Goal: Task Accomplishment & Management: Complete application form

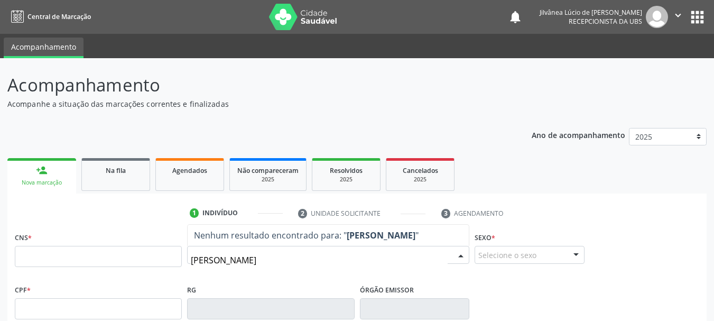
type input "[PERSON_NAME]"
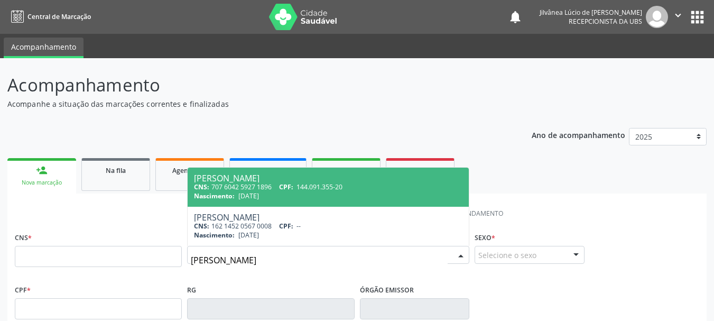
click at [293, 190] on span "CPF:" at bounding box center [286, 186] width 14 height 9
type input "707 6042 5927 1896"
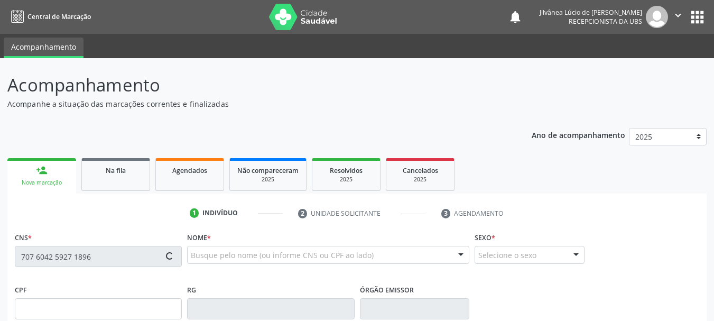
type input "144.091.355-20"
type input "[DATE]"
type input "Estefânia Azevedo"
type input "[PHONE_NUMBER]"
type input "11"
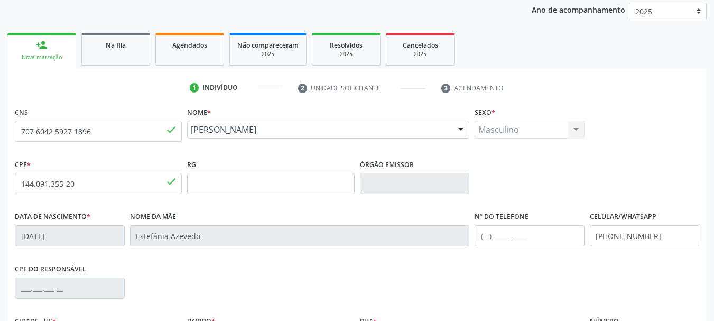
scroll to position [252, 0]
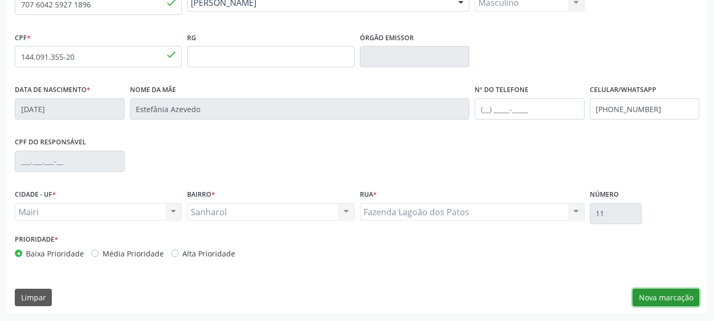
click at [663, 302] on button "Nova marcação" at bounding box center [666, 298] width 67 height 18
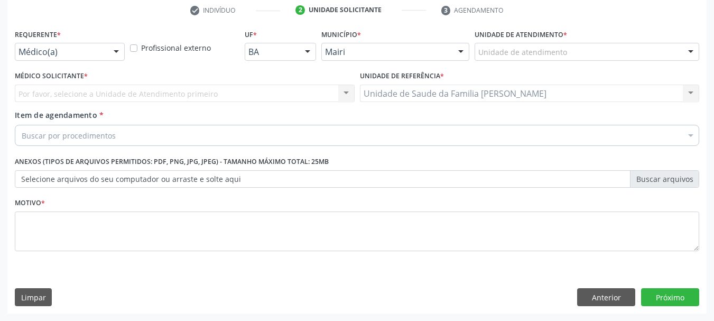
scroll to position [203, 0]
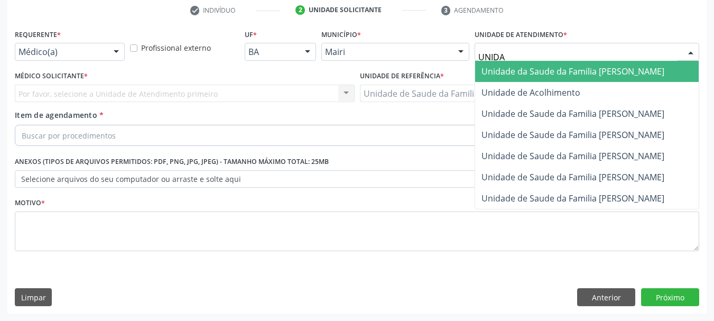
type input "UNIDAD"
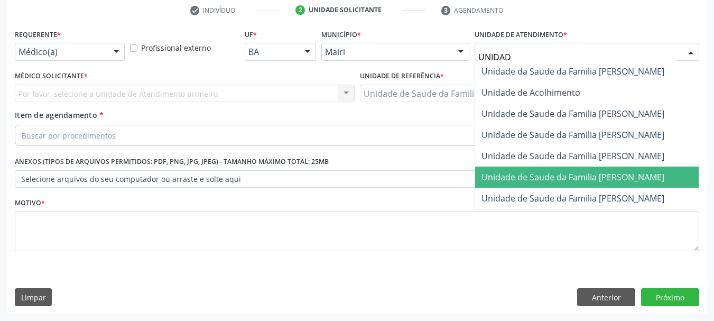
click at [555, 172] on span "Unidade de Saude da Familia [PERSON_NAME]" at bounding box center [573, 177] width 183 height 12
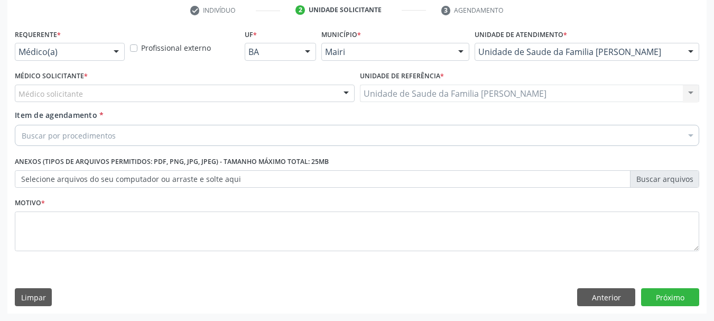
click at [178, 93] on div "Médico solicitante" at bounding box center [185, 94] width 340 height 18
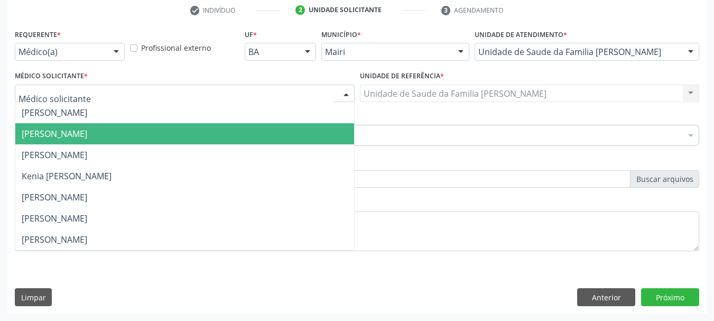
click at [169, 134] on span "[PERSON_NAME]" at bounding box center [184, 133] width 339 height 21
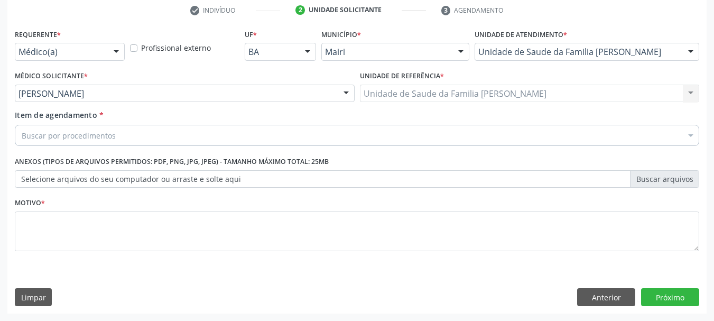
click at [150, 136] on div "Buscar por procedimentos" at bounding box center [357, 135] width 685 height 21
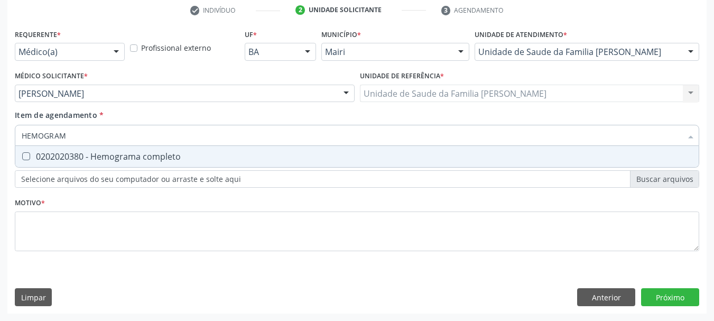
type input "HEMOGRAMA"
click at [150, 155] on div "0202020380 - Hemograma completo" at bounding box center [357, 156] width 671 height 8
checkbox completo "true"
drag, startPoint x: 106, startPoint y: 137, endPoint x: 0, endPoint y: 135, distance: 106.3
click at [0, 135] on div "Acompanhamento Acompanhe a situação das marcações correntes e finalizadas Relat…" at bounding box center [357, 88] width 714 height 466
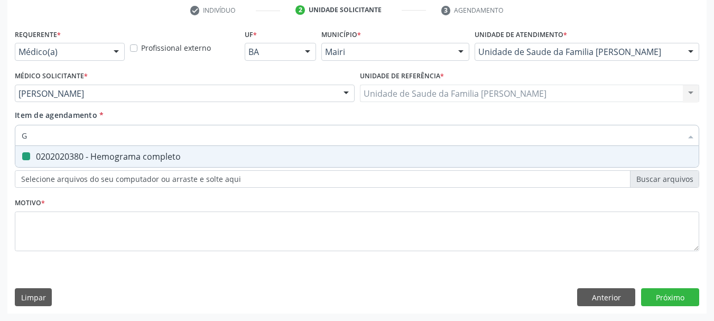
type input "GL"
checkbox completo "false"
type input "GLICOSILAD"
click at [42, 154] on div "0202010503 - Dosagem de hemoglobina glicosilada" at bounding box center [357, 156] width 671 height 8
checkbox glicosilada "true"
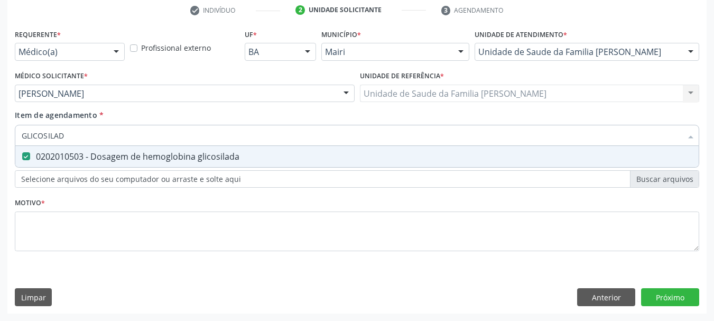
drag, startPoint x: 74, startPoint y: 137, endPoint x: 0, endPoint y: 138, distance: 74.0
click at [0, 138] on div "Acompanhamento Acompanhe a situação das marcações correntes e finalizadas Relat…" at bounding box center [357, 88] width 714 height 466
type input "UR"
checkbox glicosilada "false"
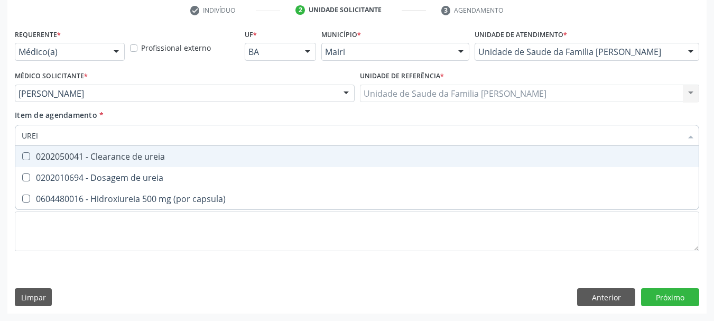
type input "UREIA"
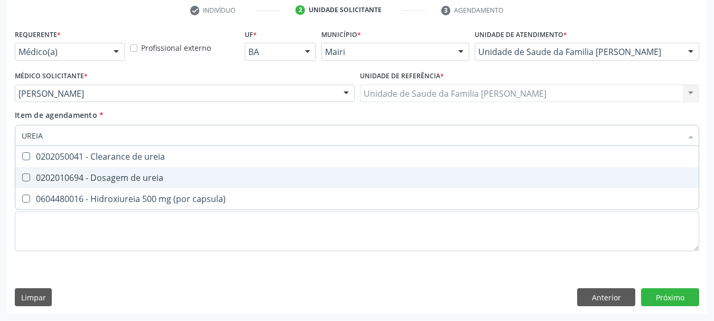
click at [41, 175] on div "0202010694 - Dosagem de ureia" at bounding box center [357, 177] width 671 height 8
checkbox ureia "true"
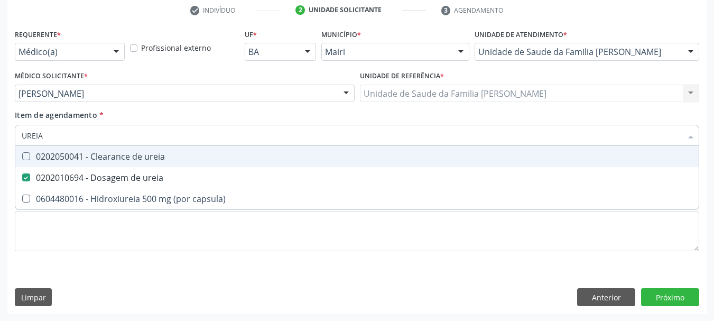
drag, startPoint x: 58, startPoint y: 134, endPoint x: 0, endPoint y: 136, distance: 57.7
click at [0, 136] on div "Acompanhamento Acompanhe a situação das marcações correntes e finalizadas Relat…" at bounding box center [357, 88] width 714 height 466
type input "C"
checkbox ureia "false"
type input "CREATINI"
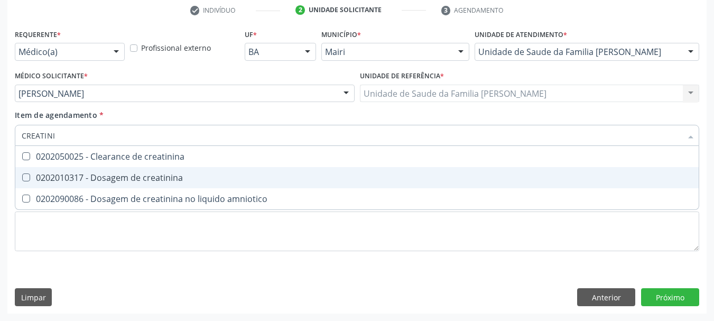
click at [45, 178] on div "0202010317 - Dosagem de creatinina" at bounding box center [357, 177] width 671 height 8
checkbox creatinina "true"
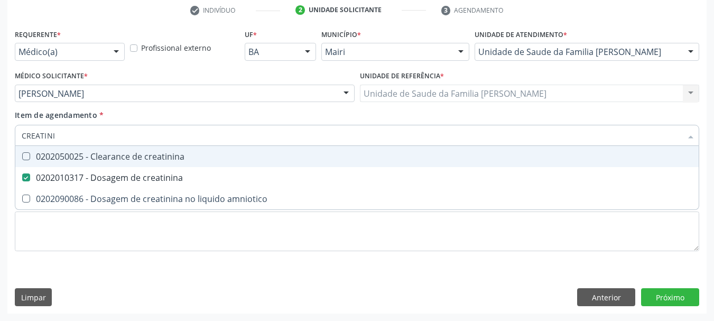
drag, startPoint x: 58, startPoint y: 136, endPoint x: 3, endPoint y: 142, distance: 55.8
click at [3, 142] on div "Acompanhamento Acompanhe a situação das marcações correntes e finalizadas Relat…" at bounding box center [357, 88] width 714 height 466
type input "A"
checkbox creatinina "false"
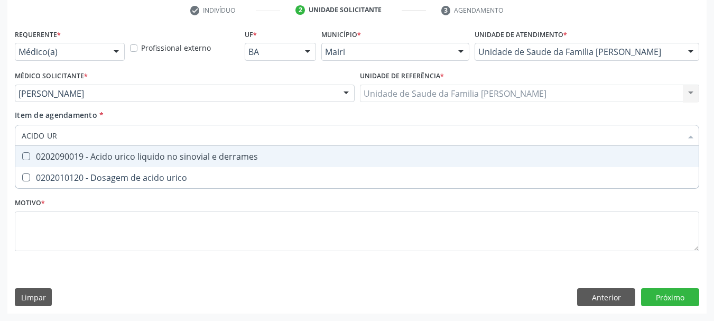
type input "ACIDO URI"
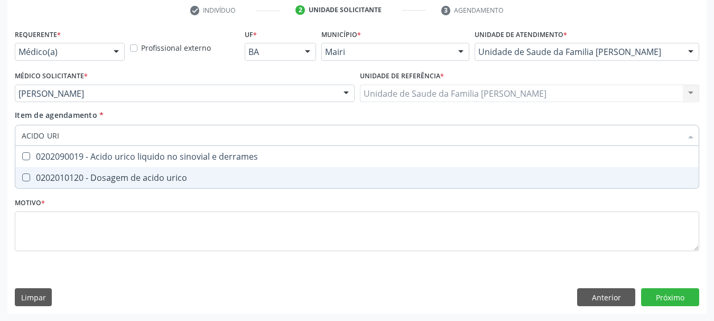
click at [71, 180] on div "0202010120 - Dosagem de acido urico" at bounding box center [357, 177] width 671 height 8
checkbox urico "true"
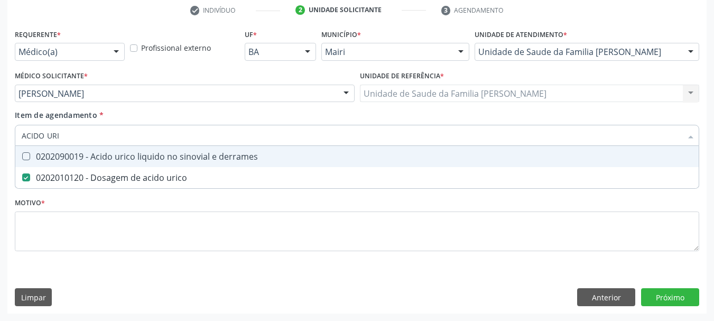
type input "ACIDO URI"
click at [63, 127] on div "Item de agendamento * ACIDO URI Desfazer seleção 0202090019 - Acido urico liqui…" at bounding box center [357, 125] width 685 height 33
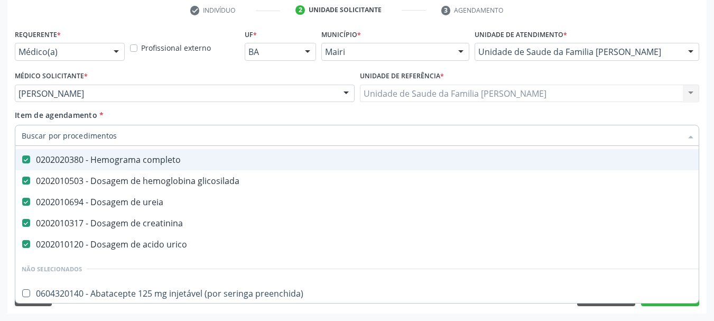
scroll to position [53, 0]
click at [64, 135] on input "Item de agendamento *" at bounding box center [352, 135] width 660 height 21
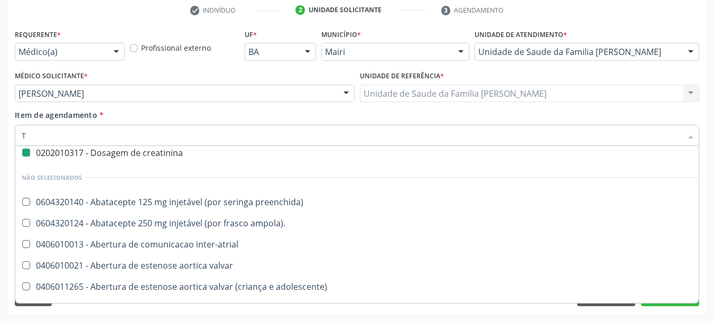
type input "TG"
checkbox completo "false"
checkbox creatinina "false"
type input "TGO"
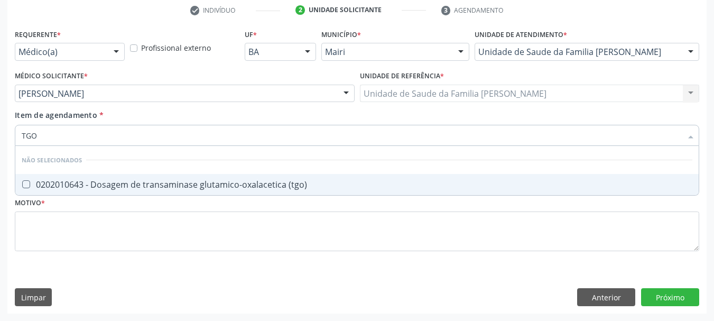
click at [88, 180] on div "0202010643 - Dosagem de transaminase glutamico-oxalacetica (tgo)" at bounding box center [357, 184] width 671 height 8
checkbox \(tgo\) "true"
drag, startPoint x: 30, startPoint y: 134, endPoint x: 0, endPoint y: 134, distance: 30.1
click at [0, 134] on div "Acompanhamento Acompanhe a situação das marcações correntes e finalizadas Relat…" at bounding box center [357, 88] width 714 height 466
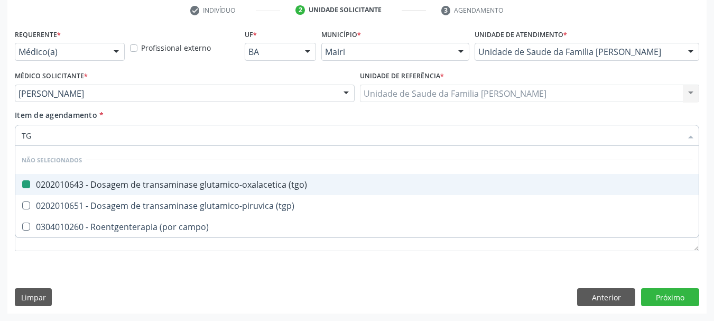
type input "TGP"
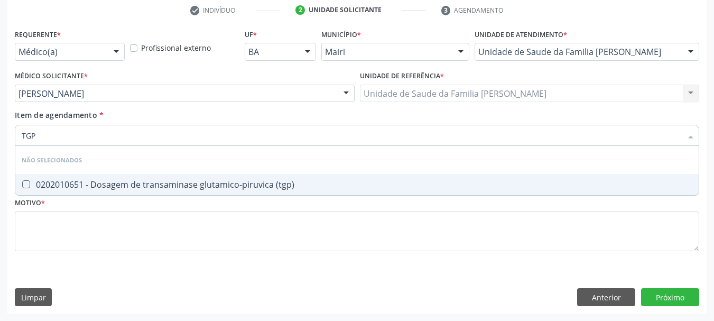
click at [66, 187] on div "0202010651 - Dosagem de transaminase glutamico-piruvica (tgp)" at bounding box center [357, 184] width 671 height 8
checkbox \(tgp\) "true"
drag, startPoint x: 40, startPoint y: 140, endPoint x: 2, endPoint y: 140, distance: 37.5
click at [2, 140] on div "Acompanhamento Acompanhe a situação das marcações correntes e finalizadas Relat…" at bounding box center [357, 88] width 714 height 466
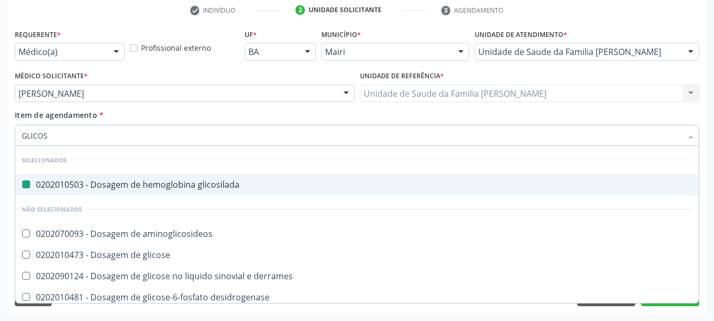
type input "GLICOSE"
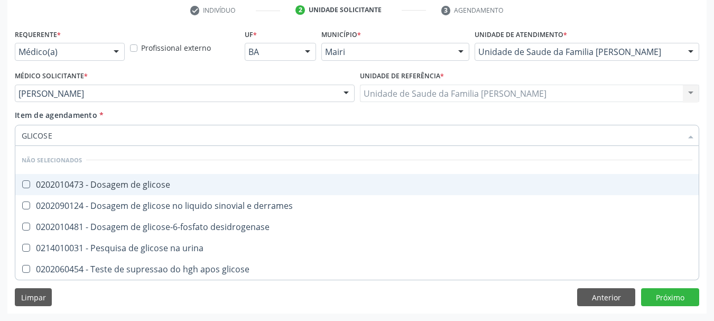
click at [155, 181] on div "0202010473 - Dosagem de glicose" at bounding box center [357, 184] width 671 height 8
checkbox glicose "true"
drag, startPoint x: 68, startPoint y: 133, endPoint x: 0, endPoint y: 138, distance: 68.4
click at [0, 138] on div "Acompanhamento Acompanhe a situação das marcações correntes e finalizadas Relat…" at bounding box center [357, 88] width 714 height 466
type input "CO"
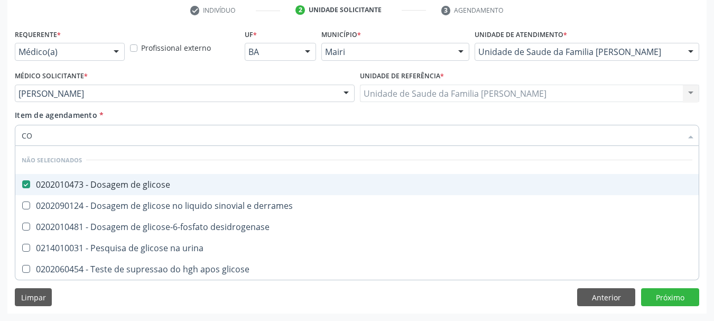
checkbox desidrogenase "true"
checkbox derrames "true"
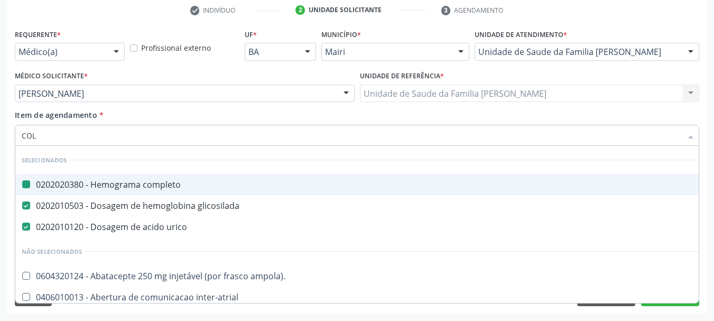
type input "COLE"
checkbox completo "false"
checkbox urico "false"
checkbox glicosilada "false"
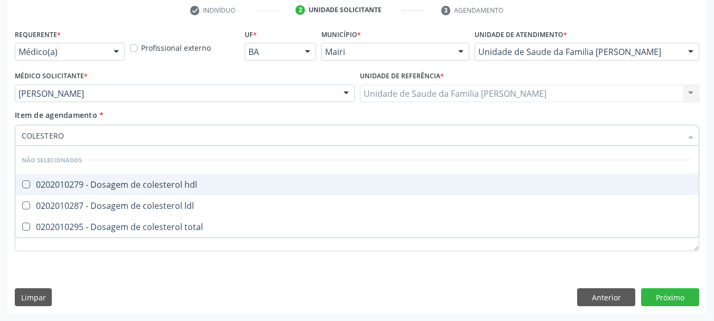
type input "COLESTEROL"
click at [47, 182] on div "0202010279 - Dosagem de colesterol hdl" at bounding box center [357, 184] width 671 height 8
checkbox hdl "true"
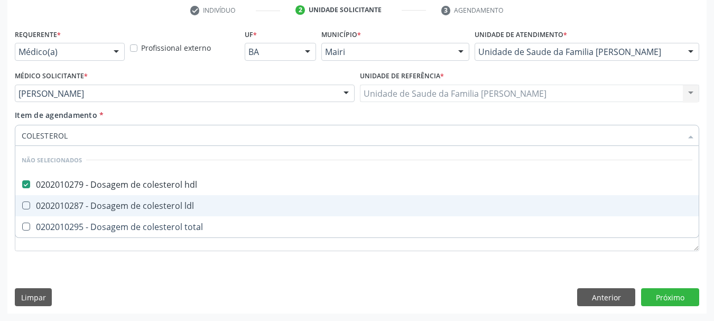
click at [61, 201] on div "0202010287 - Dosagem de colesterol ldl" at bounding box center [357, 205] width 671 height 8
checkbox ldl "true"
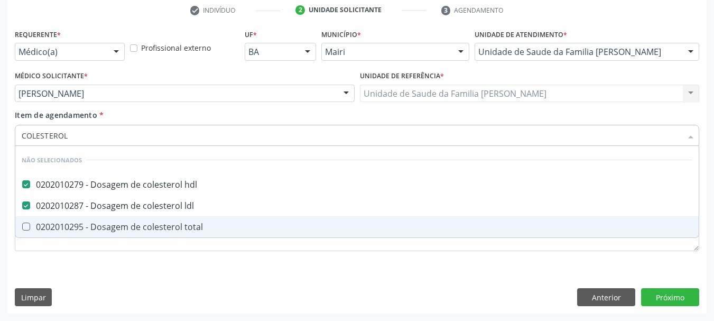
click at [69, 223] on div "0202010295 - Dosagem de colesterol total" at bounding box center [357, 227] width 671 height 8
checkbox total "true"
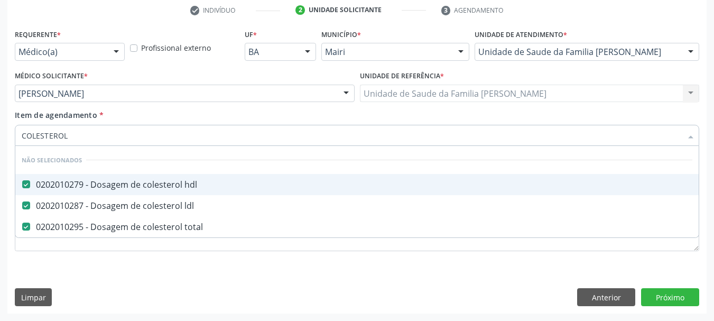
drag, startPoint x: 78, startPoint y: 137, endPoint x: 25, endPoint y: 141, distance: 53.5
click at [25, 140] on input "COLESTEROL" at bounding box center [352, 135] width 660 height 21
type input "C"
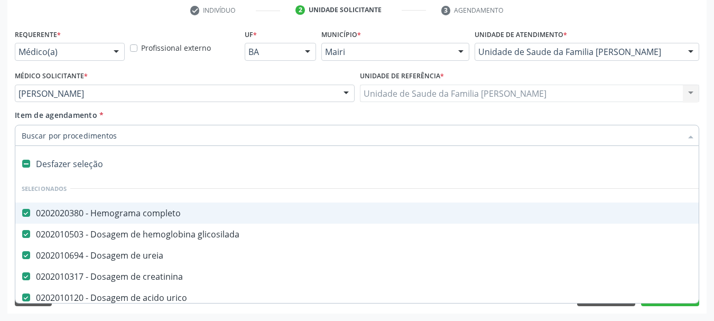
type input "T"
checkbox creatinina "false"
checkbox urico "false"
type input "TRI"
checkbox completo "false"
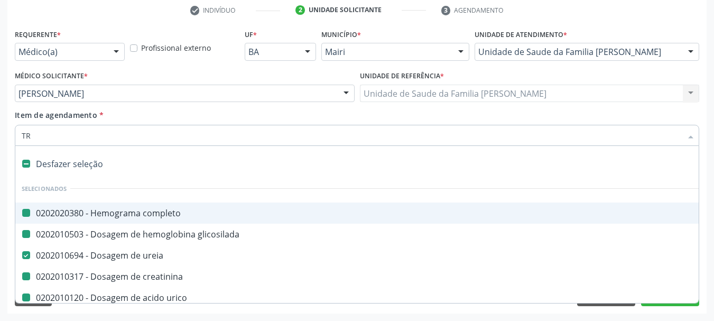
checkbox glicosilada "false"
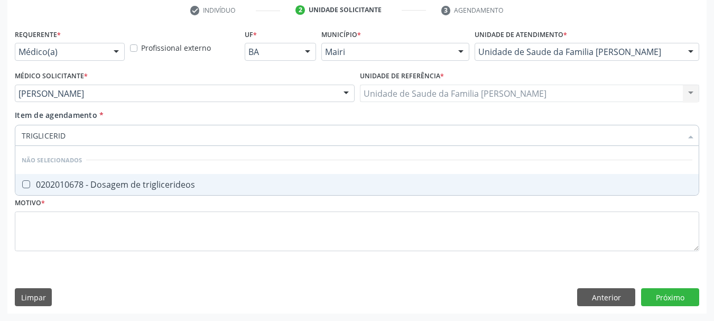
type input "TRIGLICERIDE"
click at [56, 189] on div "0202010678 - Dosagem de triglicerideos" at bounding box center [357, 184] width 671 height 8
checkbox triglicerideos "true"
drag, startPoint x: 24, startPoint y: 141, endPoint x: 0, endPoint y: 135, distance: 24.9
click at [0, 148] on div "Acompanhamento Acompanhe a situação das marcações correntes e finalizadas Relat…" at bounding box center [357, 88] width 714 height 466
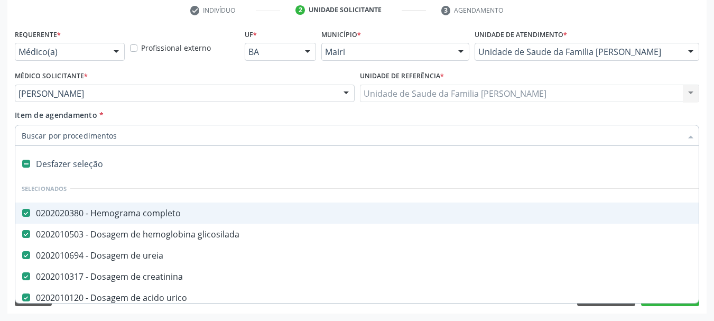
type input "U"
checkbox creatinina "false"
checkbox urico "false"
checkbox transfusao "true"
checkbox automatica\) "true"
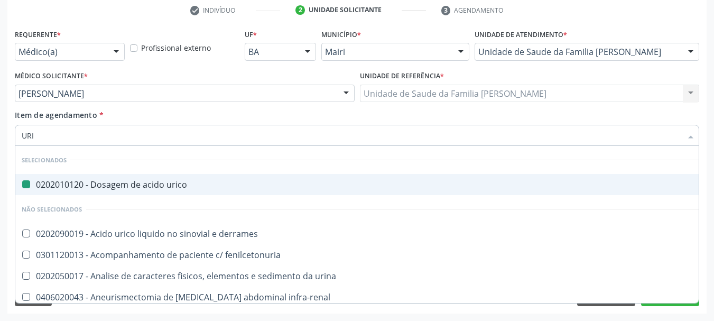
type input "URIN"
checkbox urico "false"
type input "URINA"
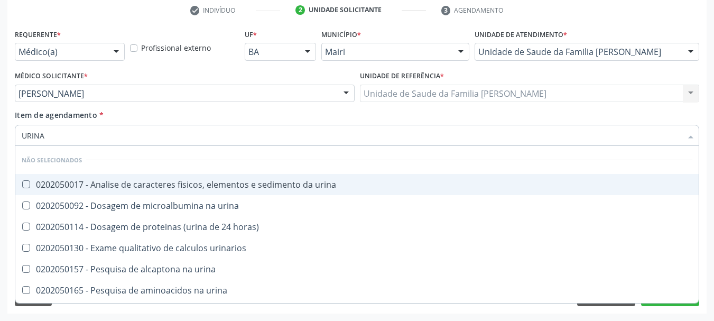
click at [42, 189] on div "0202050017 - Analise de caracteres fisicos, elementos e sedimento da urina" at bounding box center [357, 184] width 671 height 8
checkbox urina "true"
drag, startPoint x: 64, startPoint y: 140, endPoint x: 0, endPoint y: 146, distance: 64.8
click at [0, 146] on div "Acompanhamento Acompanhe a situação das marcações correntes e finalizadas Relat…" at bounding box center [357, 88] width 714 height 466
type input "F"
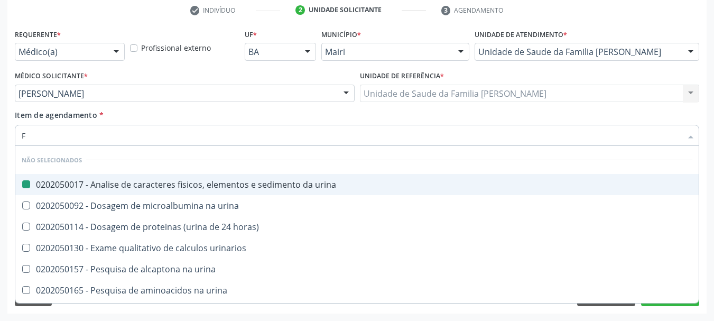
checkbox urina "false"
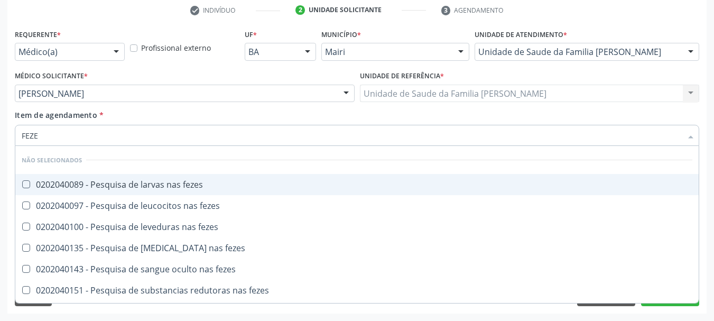
type input "FEZES"
click at [55, 180] on div "0202040089 - Pesquisa de larvas nas fezes" at bounding box center [357, 184] width 671 height 8
checkbox fezes "true"
drag, startPoint x: 44, startPoint y: 133, endPoint x: 0, endPoint y: 145, distance: 46.2
click at [0, 145] on div "Acompanhamento Acompanhe a situação das marcações correntes e finalizadas Relat…" at bounding box center [357, 88] width 714 height 466
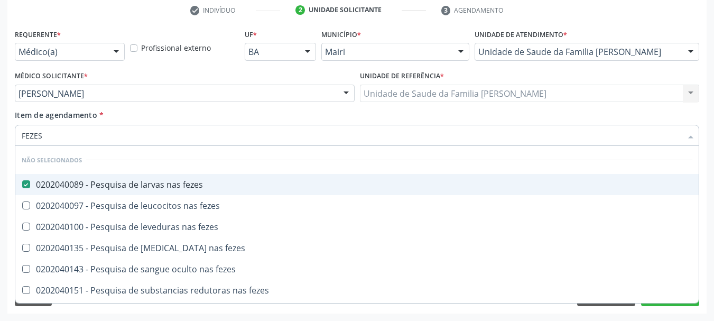
type input "T"
checkbox fezes "true"
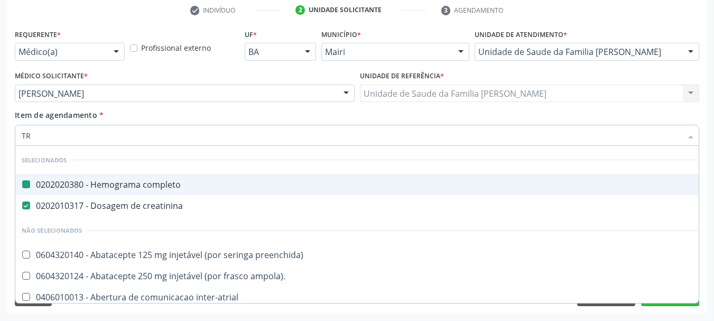
type input "TRO"
checkbox completo "false"
checkbox creatinina "false"
checkbox urina "false"
checkbox provisória "false"
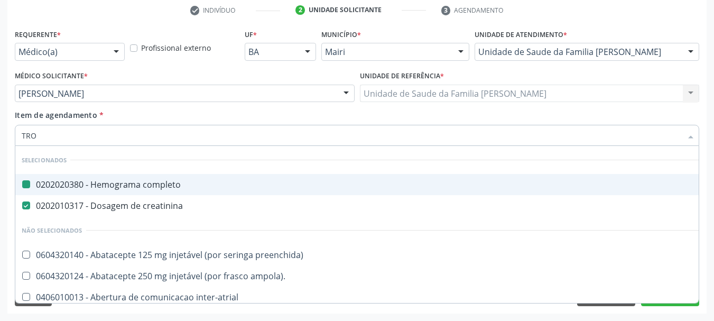
checkbox rápida\) "false"
checkbox medicalizado "false"
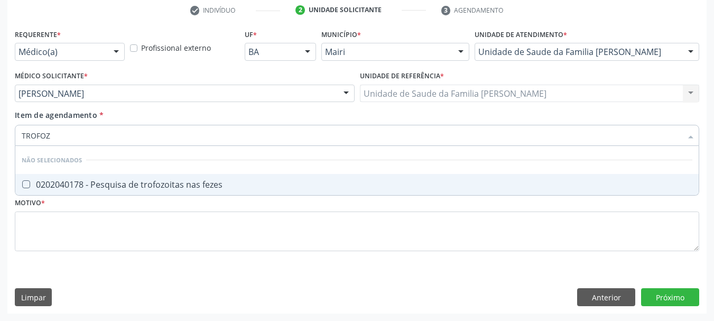
type input "TROFOZO"
click at [42, 181] on div "0202040178 - Pesquisa de trofozoitas nas fezes" at bounding box center [357, 184] width 671 height 8
checkbox fezes "true"
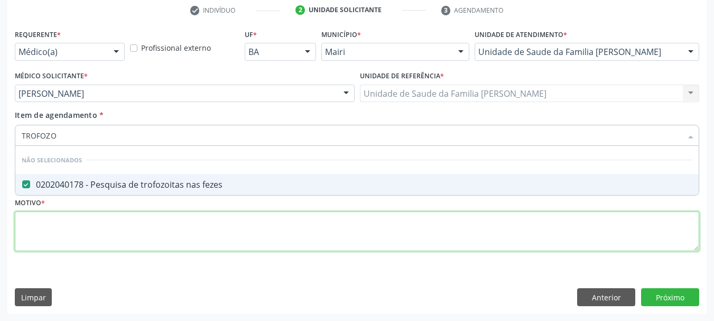
click at [57, 229] on div "Requerente * Médico(a) Médico(a) Enfermeiro(a) Paciente Nenhum resultado encont…" at bounding box center [357, 145] width 685 height 239
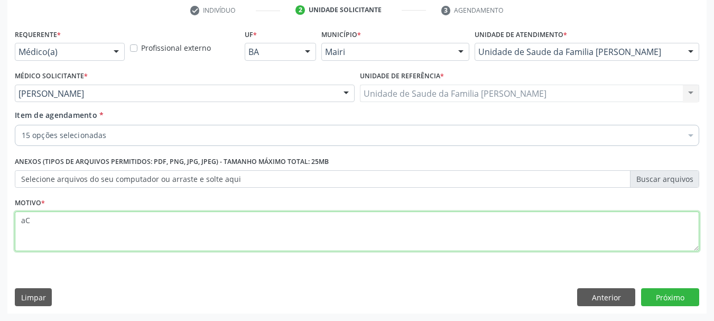
type textarea "a"
type textarea "Acompanhamento."
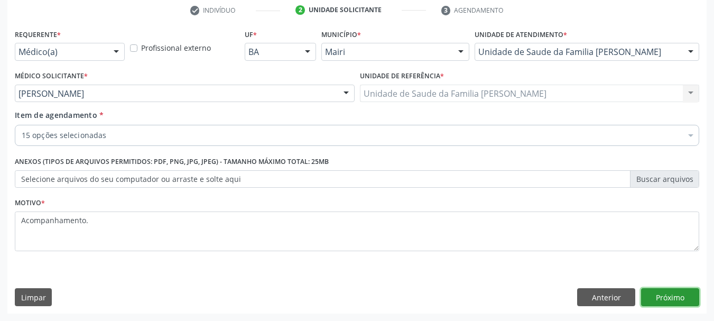
click at [671, 297] on button "Próximo" at bounding box center [670, 297] width 58 height 18
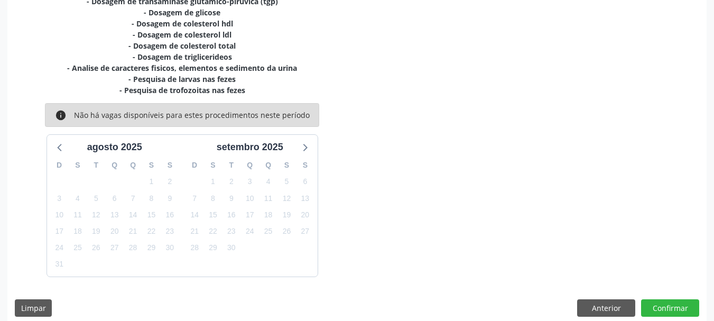
scroll to position [326, 0]
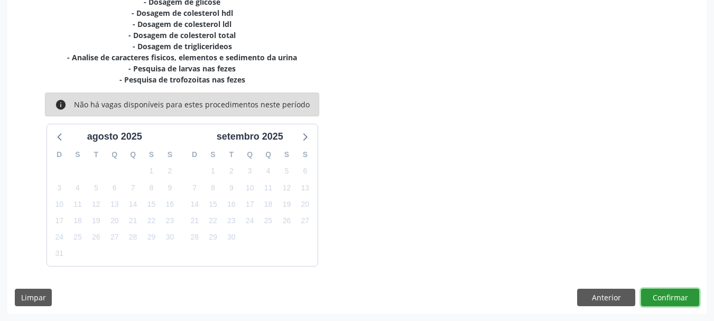
click at [664, 297] on button "Confirmar" at bounding box center [670, 298] width 58 height 18
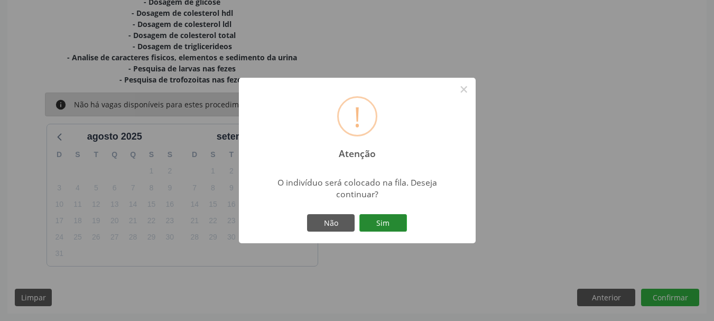
click at [385, 230] on button "Sim" at bounding box center [383, 223] width 48 height 18
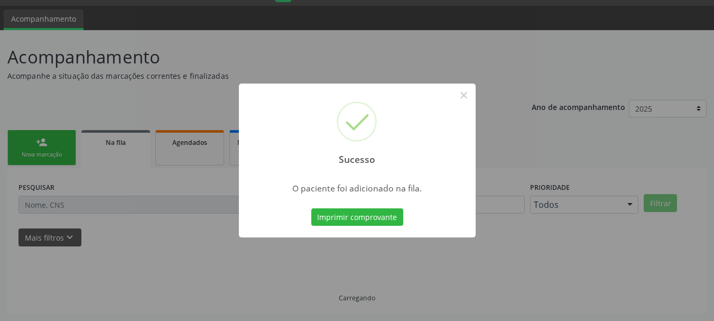
scroll to position [28, 0]
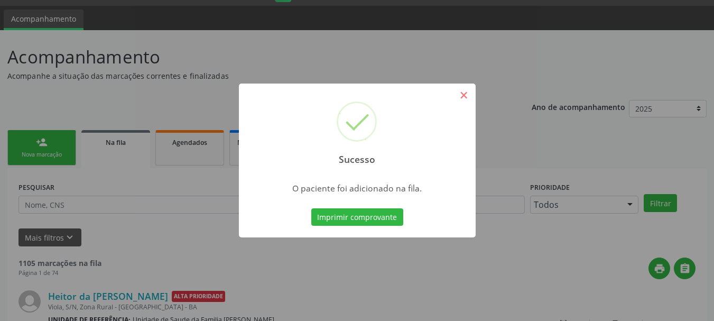
click at [462, 93] on button "×" at bounding box center [464, 95] width 18 height 18
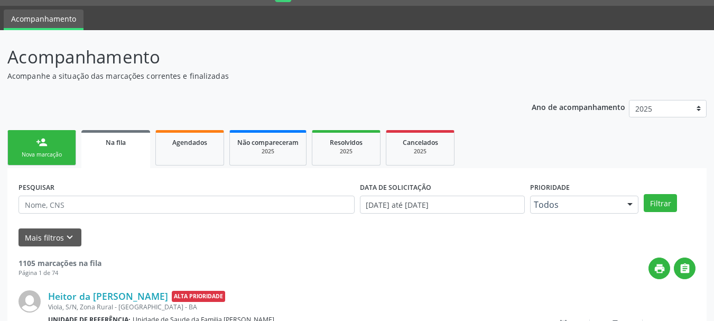
click at [54, 148] on link "person_add Nova marcação" at bounding box center [41, 147] width 69 height 35
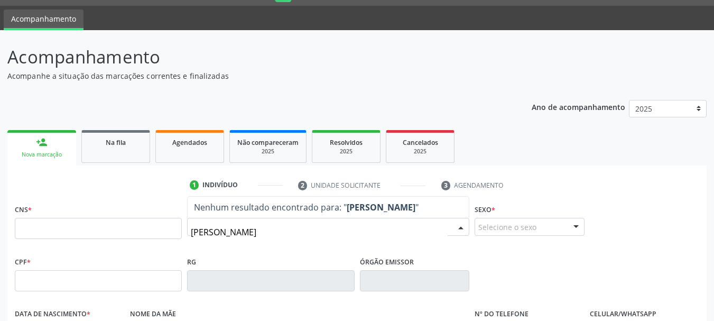
type input "[PERSON_NAME]"
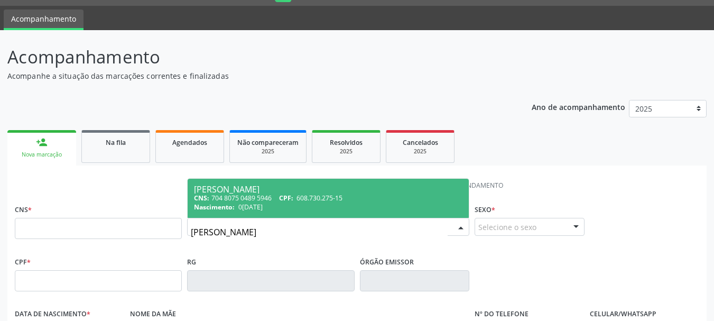
click at [292, 197] on span "CPF:" at bounding box center [286, 197] width 14 height 9
type input "704 8075 0489 5946"
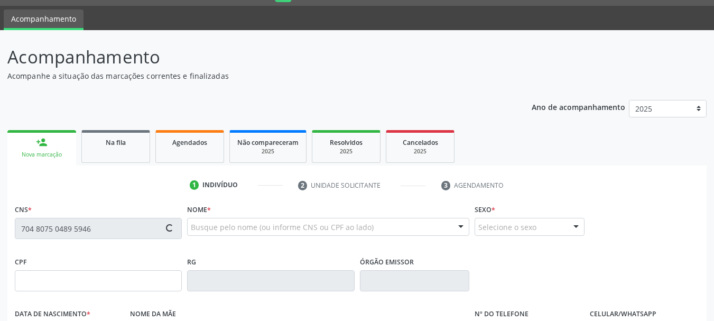
type input "608.730.275-15"
type input "0[DATE]"
type input "[PERSON_NAME]"
type input "[PHONE_NUMBER]"
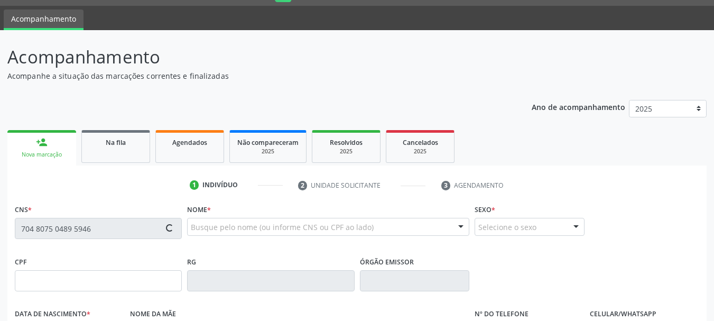
type input "144.091.355-20"
type input "11"
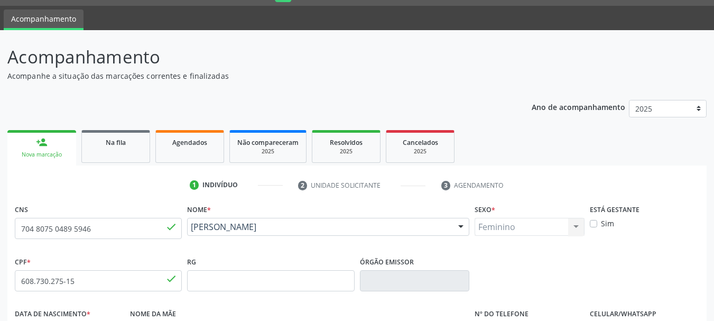
scroll to position [252, 0]
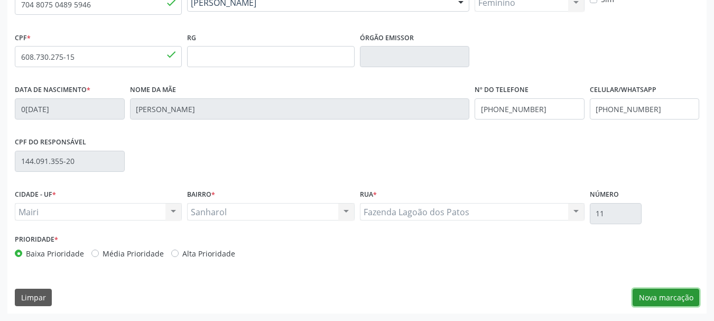
click at [664, 292] on button "Nova marcação" at bounding box center [666, 298] width 67 height 18
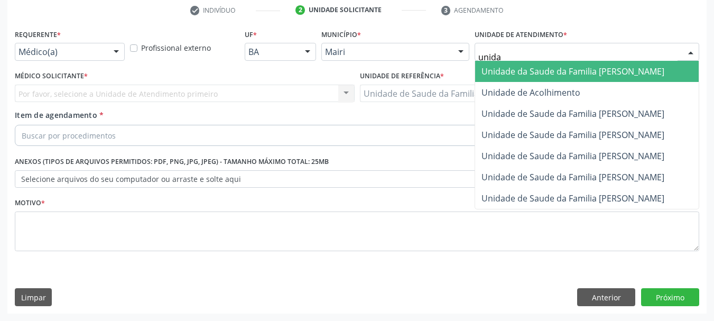
type input "unidad"
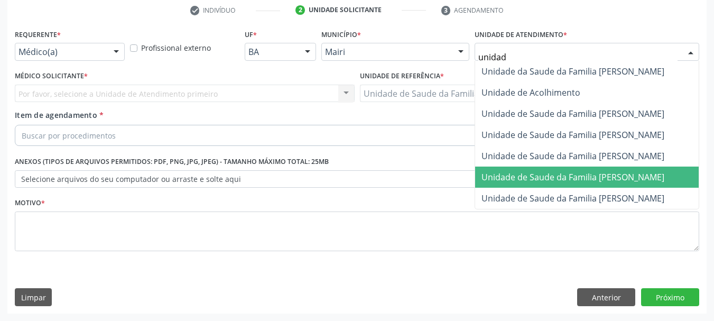
click at [508, 178] on span "Unidade de Saude da Familia [PERSON_NAME]" at bounding box center [573, 177] width 183 height 12
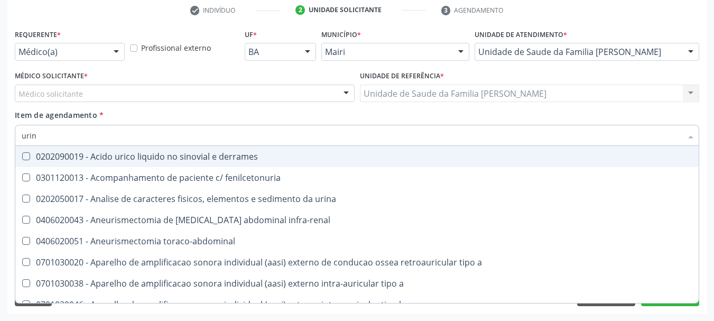
type input "urina"
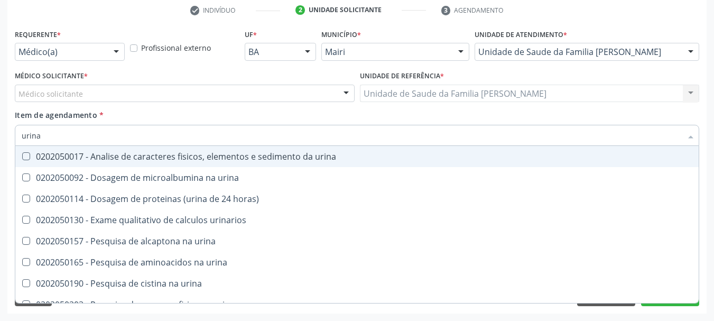
click at [53, 156] on div "0202050017 - Analise de caracteres fisicos, elementos e sedimento da urina" at bounding box center [357, 156] width 671 height 8
checkbox urina "true"
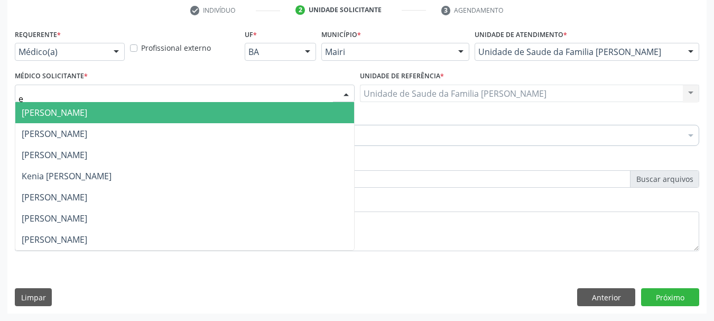
type input "es"
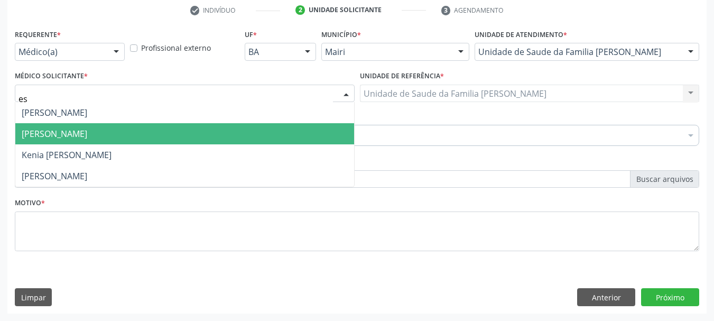
click at [81, 127] on span "[PERSON_NAME]" at bounding box center [184, 133] width 339 height 21
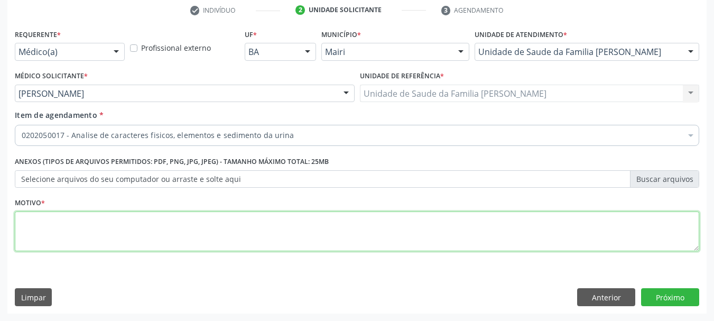
click at [80, 220] on textarea at bounding box center [357, 231] width 685 height 40
type textarea "Avaliar"
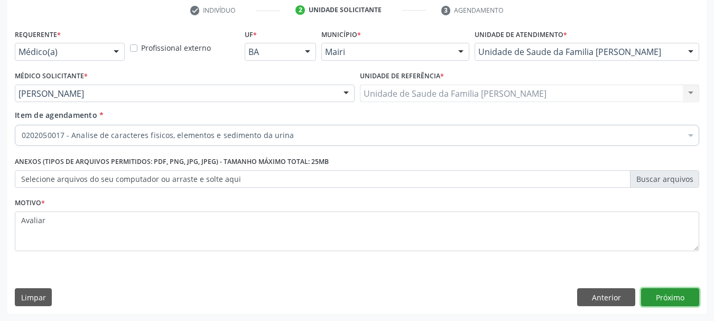
click at [682, 298] on button "Próximo" at bounding box center [670, 297] width 58 height 18
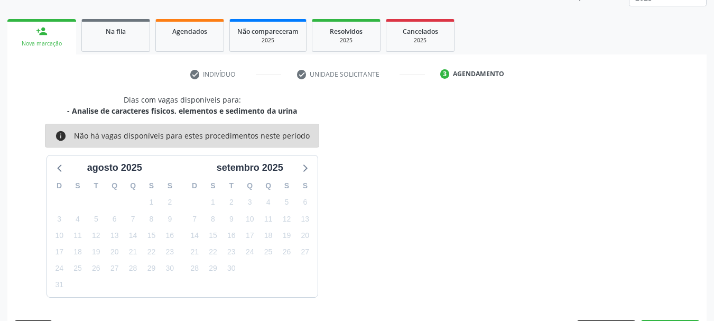
scroll to position [170, 0]
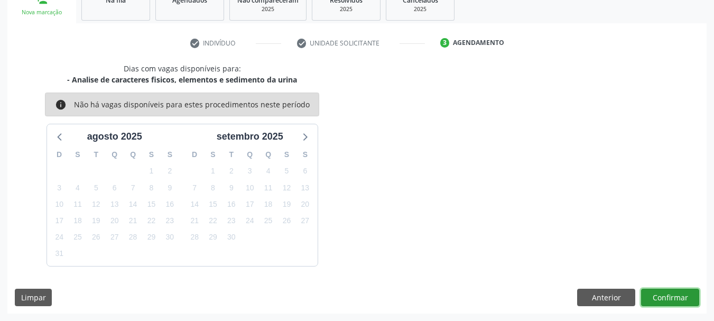
click at [675, 297] on button "Confirmar" at bounding box center [670, 298] width 58 height 18
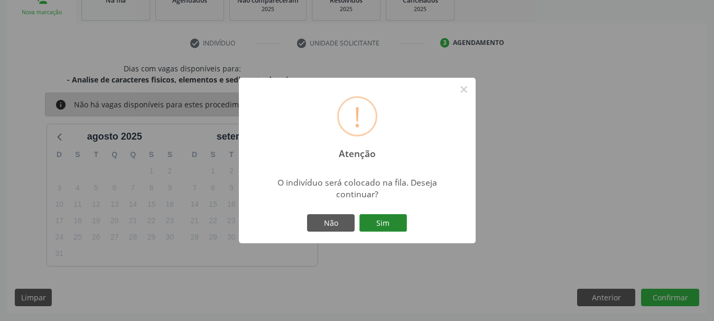
click at [377, 227] on button "Sim" at bounding box center [383, 223] width 48 height 18
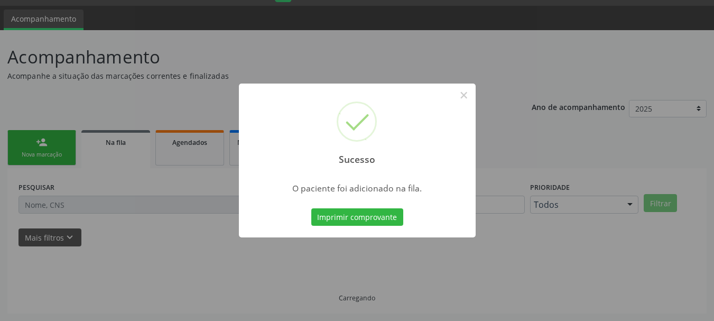
scroll to position [28, 0]
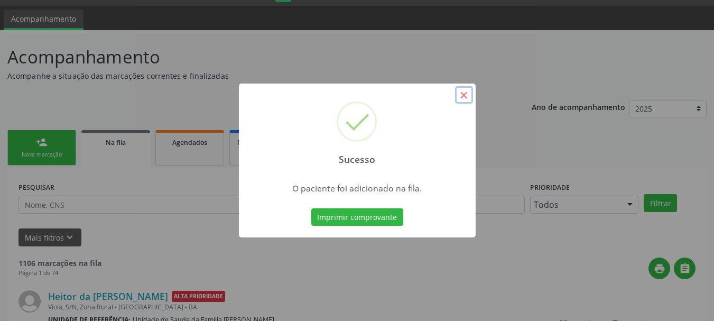
click at [467, 90] on button "×" at bounding box center [464, 95] width 18 height 18
